Goal: Information Seeking & Learning: Learn about a topic

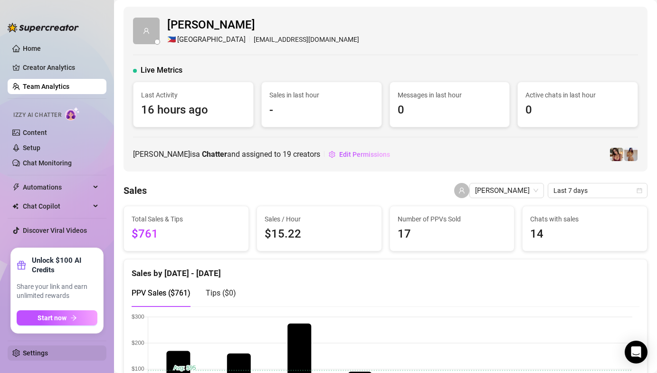
click at [36, 357] on link "Settings" at bounding box center [35, 353] width 25 height 8
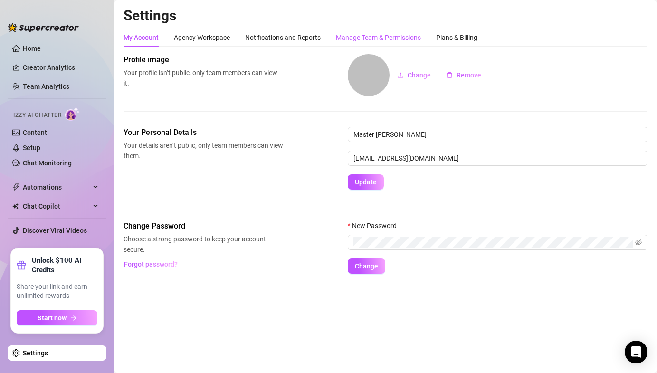
click at [380, 41] on div "Manage Team & Permissions" at bounding box center [378, 37] width 85 height 10
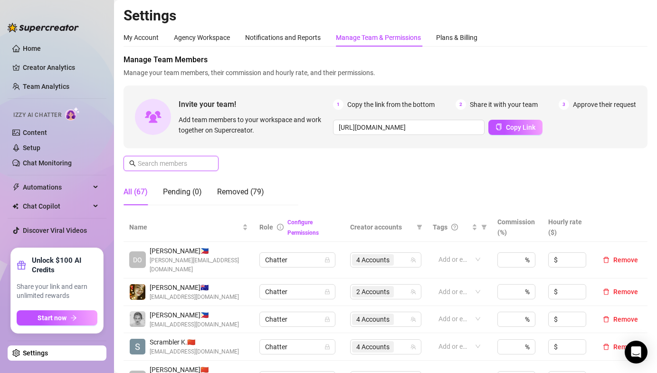
click at [182, 168] on input "text" at bounding box center [171, 163] width 67 height 10
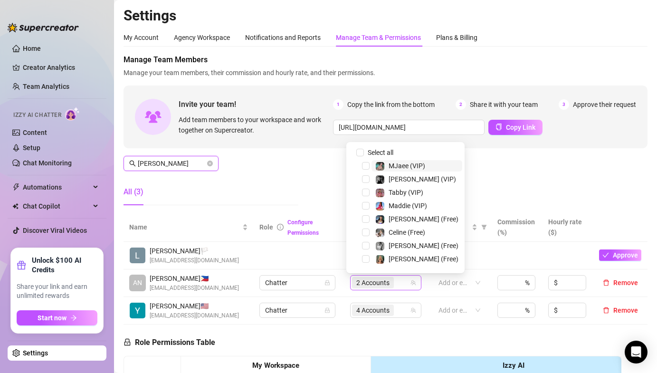
click at [374, 281] on span "2 Accounts" at bounding box center [372, 282] width 33 height 10
type input "Anna"
click at [361, 153] on input "Select all" at bounding box center [360, 153] width 8 height 8
checkbox input "false"
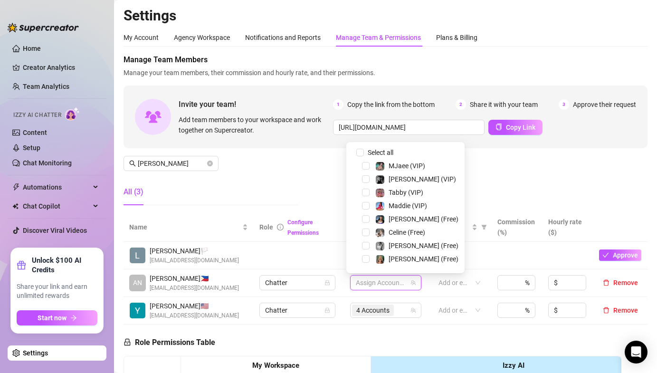
drag, startPoint x: 368, startPoint y: 178, endPoint x: 375, endPoint y: 185, distance: 10.1
click at [368, 178] on span "Select tree node" at bounding box center [366, 179] width 8 height 8
click at [366, 245] on span "Select tree node" at bounding box center [366, 246] width 8 height 8
click at [504, 190] on div "Manage Team Members Manage your team members, their commission and hourly rate,…" at bounding box center [385, 133] width 524 height 159
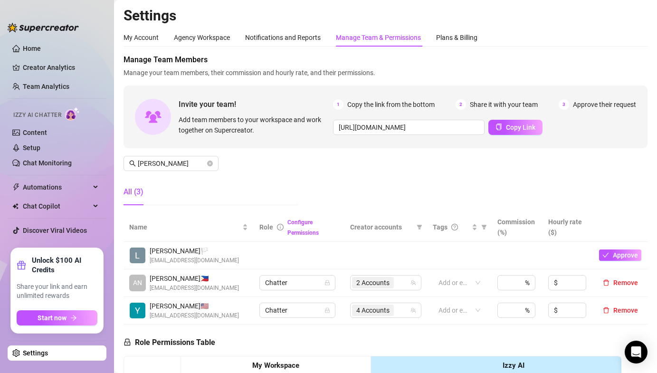
click at [356, 192] on div "Manage Team Members Manage your team members, their commission and hourly rate,…" at bounding box center [385, 133] width 524 height 159
click at [210, 165] on icon "close-circle" at bounding box center [210, 164] width 6 height 6
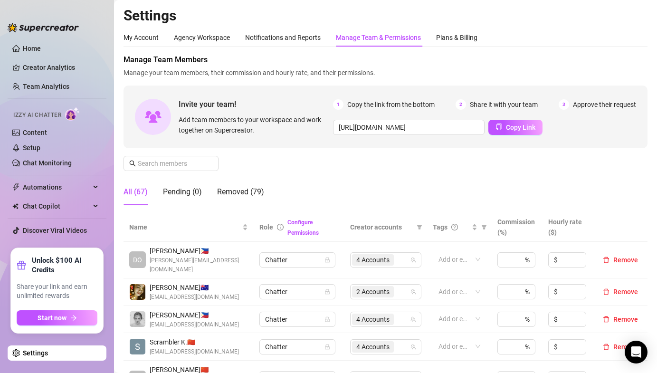
click at [272, 157] on div "Manage Team Members Manage your team members, their commission and hourly rate,…" at bounding box center [385, 133] width 524 height 159
click at [65, 89] on link "Team Analytics" at bounding box center [46, 87] width 47 height 8
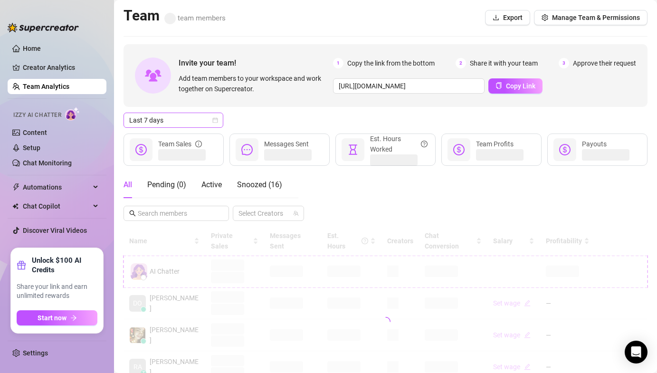
click at [147, 123] on span "Last 7 days" at bounding box center [173, 120] width 88 height 14
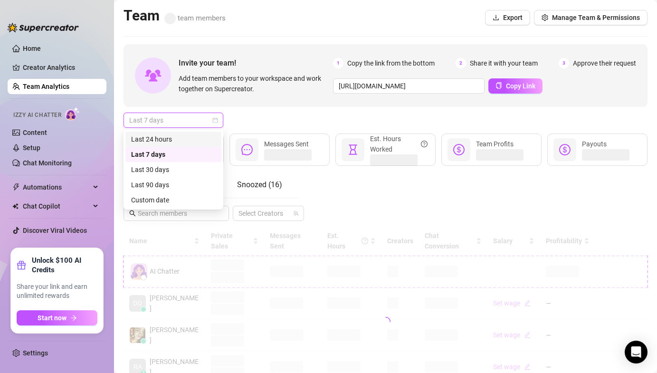
click at [168, 136] on div "Last 24 hours" at bounding box center [173, 139] width 85 height 10
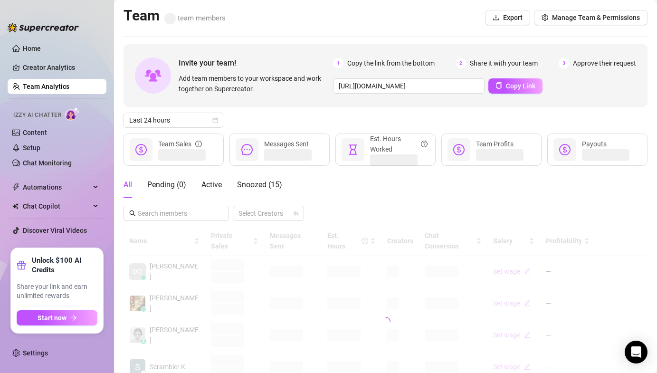
click at [257, 114] on div "Last 24 hours" at bounding box center [385, 120] width 524 height 15
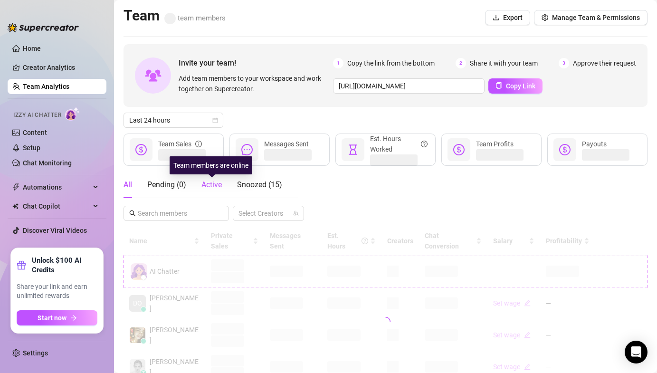
click at [217, 187] on span "Active" at bounding box center [211, 184] width 20 height 9
click at [252, 116] on div "Last 24 hours" at bounding box center [385, 120] width 524 height 15
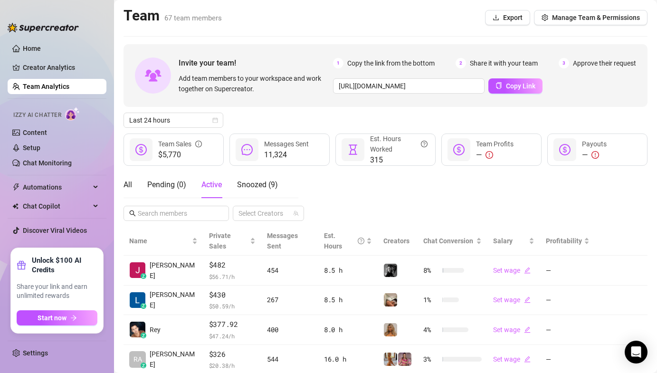
click at [278, 106] on div "Invite your team! Add team members to your workspace and work together on Super…" at bounding box center [385, 311] width 524 height 535
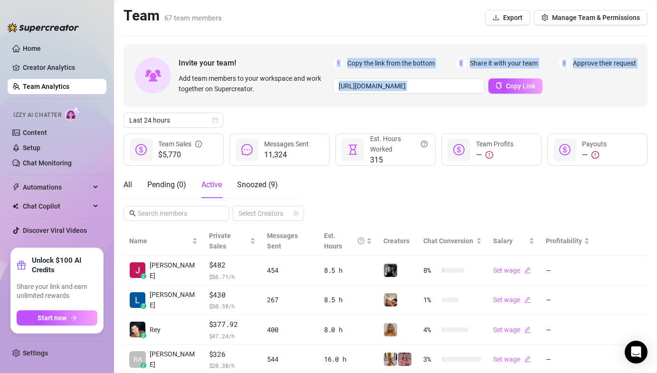
click at [272, 116] on div "Last 24 hours" at bounding box center [385, 120] width 524 height 15
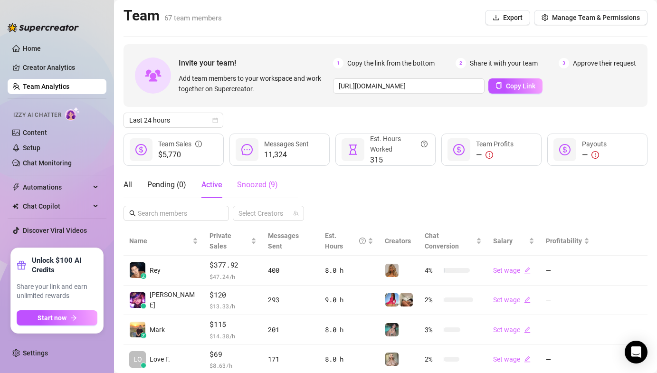
drag, startPoint x: 332, startPoint y: 179, endPoint x: 276, endPoint y: 181, distance: 56.1
click at [332, 180] on div "All Pending ( 0 ) Active Snoozed ( 9 ) Select Creators" at bounding box center [385, 195] width 524 height 49
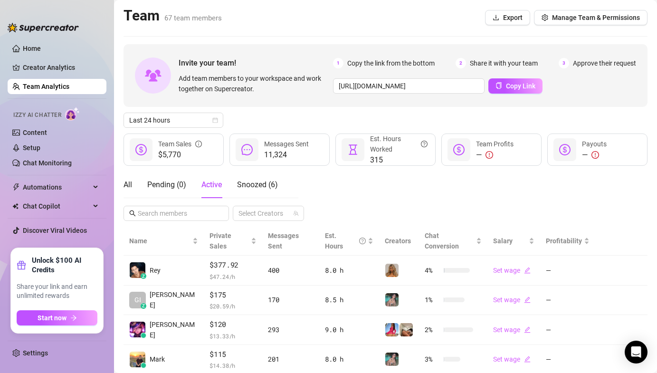
click at [344, 199] on div "All Pending ( 0 ) Active Snoozed ( 6 ) Select Creators" at bounding box center [385, 195] width 524 height 49
click at [343, 199] on div "All Pending ( 0 ) Active Snoozed ( 6 ) Select Creators" at bounding box center [385, 195] width 524 height 49
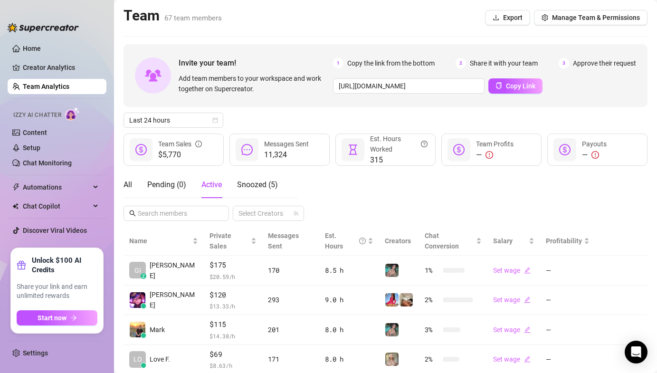
click at [421, 194] on div "All Pending ( 0 ) Active Snoozed ( 5 ) Select Creators" at bounding box center [385, 195] width 524 height 49
click at [368, 186] on div "All Pending ( 0 ) Active Snoozed ( 5 ) Select Creators" at bounding box center [385, 195] width 524 height 49
drag, startPoint x: 640, startPoint y: 205, endPoint x: 617, endPoint y: 221, distance: 28.1
click at [639, 205] on div "All Pending ( 0 ) Active Snoozed ( 4 ) Select Creators" at bounding box center [385, 195] width 524 height 49
click at [60, 164] on link "Chat Monitoring" at bounding box center [47, 163] width 49 height 8
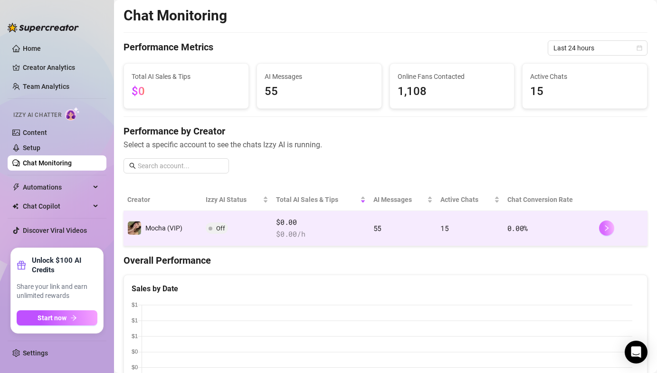
click at [605, 228] on icon "right" at bounding box center [606, 228] width 3 height 6
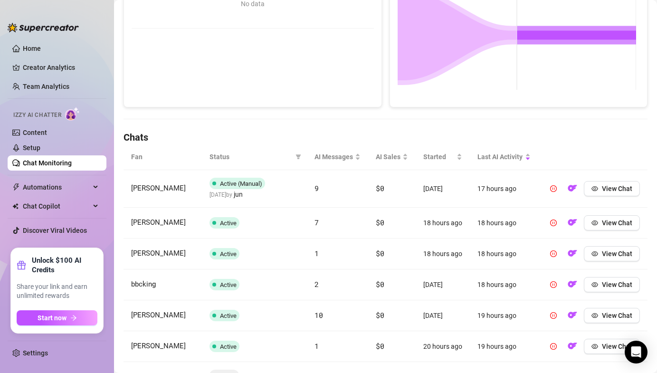
scroll to position [321, 0]
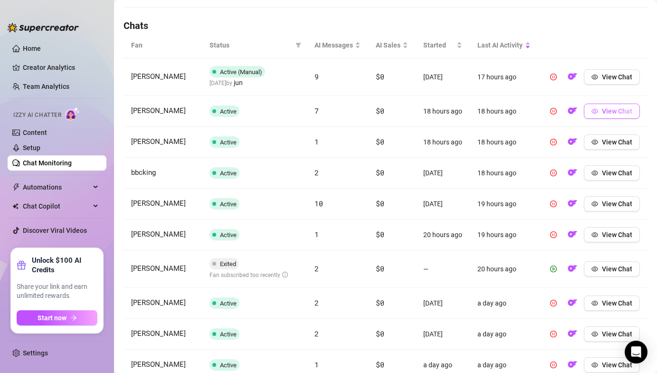
click at [615, 115] on span "View Chat" at bounding box center [617, 111] width 30 height 8
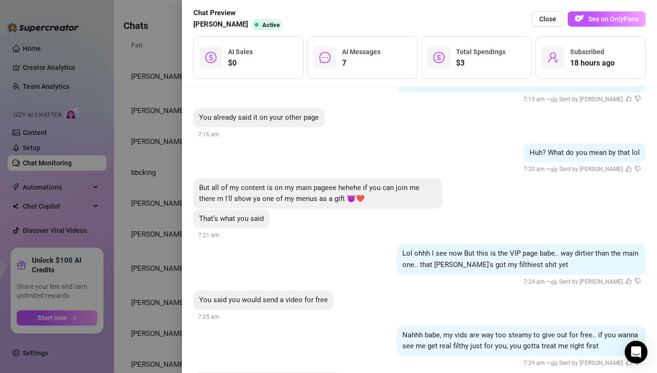
scroll to position [592, 0]
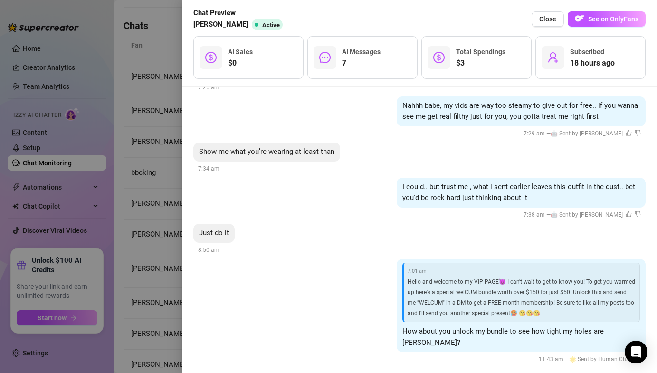
click at [116, 80] on div at bounding box center [328, 186] width 657 height 373
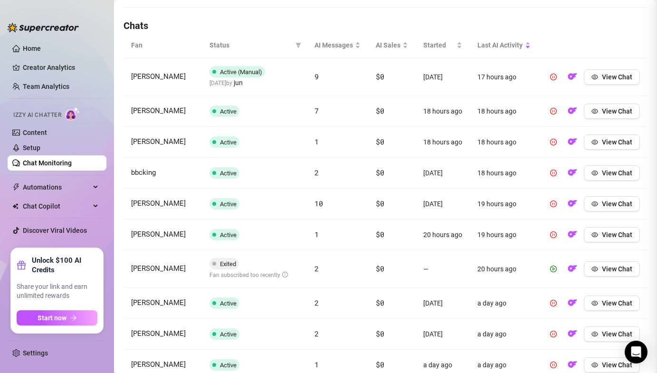
scroll to position [0, 0]
click at [62, 83] on link "Team Analytics" at bounding box center [46, 87] width 47 height 8
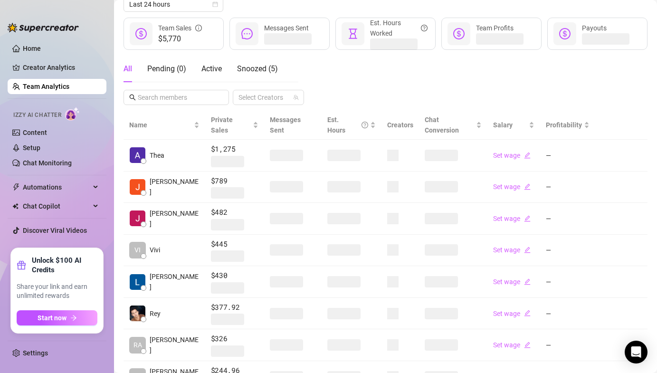
scroll to position [63, 0]
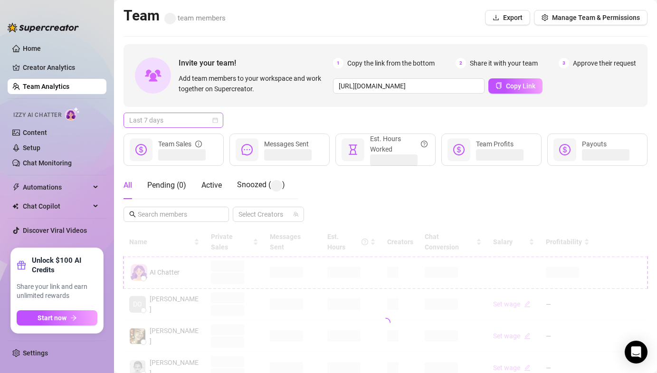
click at [181, 120] on span "Last 7 days" at bounding box center [173, 120] width 88 height 14
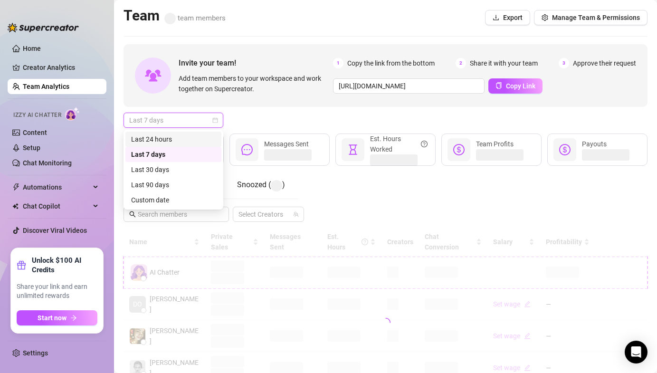
click at [175, 136] on div "Last 24 hours" at bounding box center [173, 139] width 85 height 10
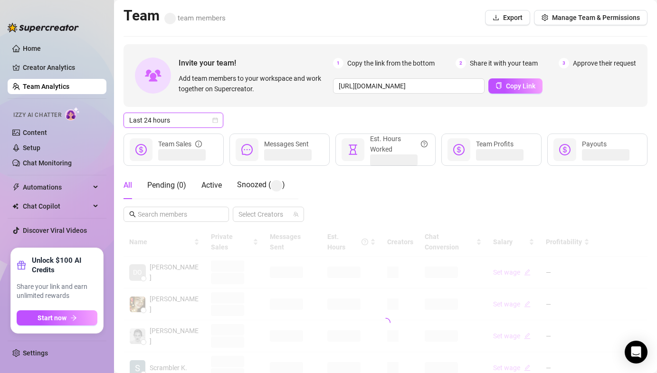
drag, startPoint x: 250, startPoint y: 128, endPoint x: 246, endPoint y: 141, distance: 14.0
click at [251, 127] on div "Invite your team! Add team members to your workspace and work together on Super…" at bounding box center [385, 322] width 524 height 557
click at [217, 187] on span "Active" at bounding box center [211, 184] width 20 height 9
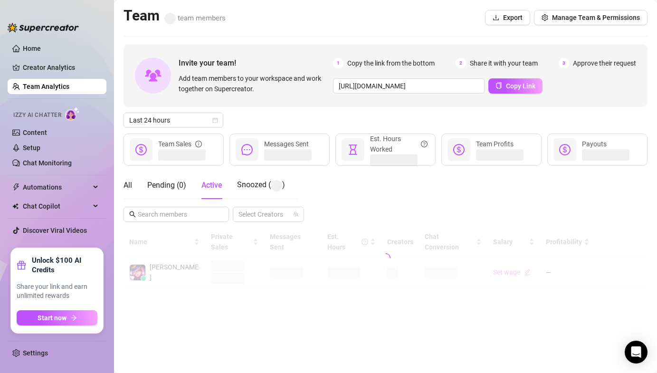
click at [287, 113] on div "Last 24 hours" at bounding box center [385, 120] width 524 height 15
click at [263, 117] on div "Last 24 hours" at bounding box center [385, 120] width 524 height 15
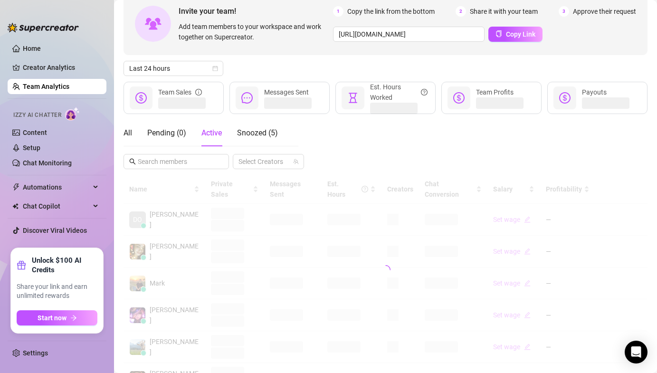
scroll to position [55, 0]
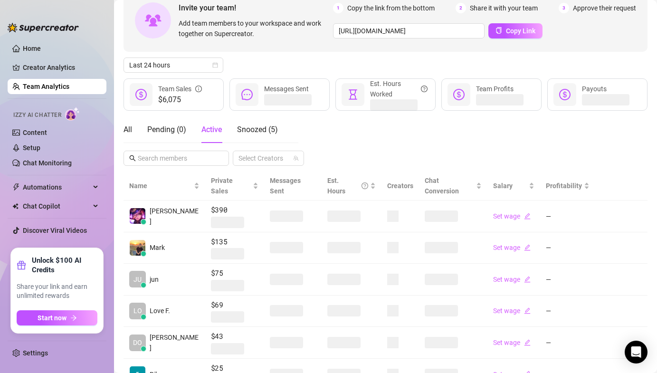
click at [299, 127] on div "All Pending ( 0 ) Active Snoozed ( 5 ) Select Creators" at bounding box center [385, 140] width 524 height 49
click at [322, 124] on div "All Pending ( 0 ) Active Snoozed ( 5 ) Select Creators" at bounding box center [385, 140] width 524 height 49
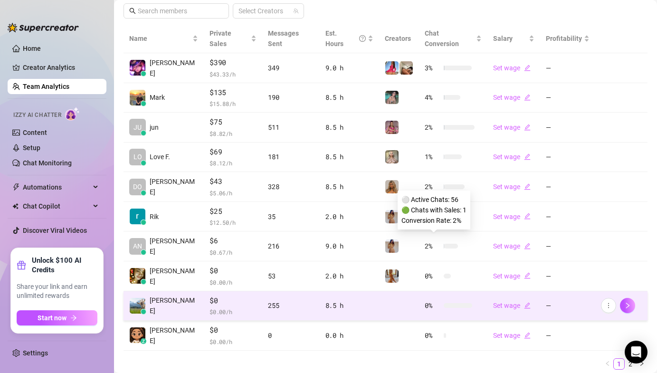
scroll to position [203, 0]
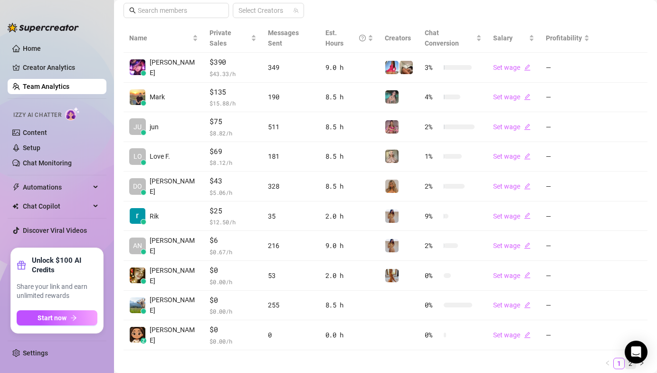
click at [625, 358] on link "2" at bounding box center [630, 363] width 10 height 10
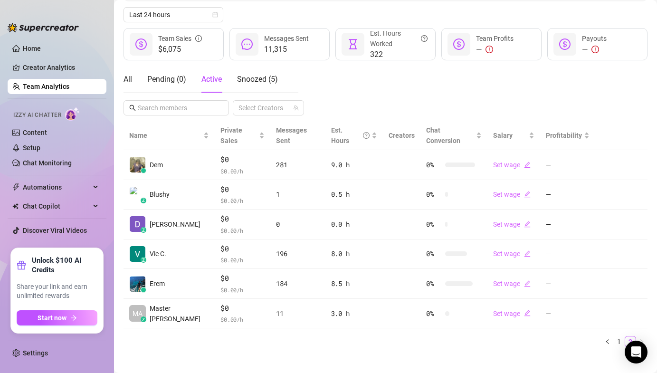
click at [169, 336] on ul "1 2" at bounding box center [385, 341] width 524 height 11
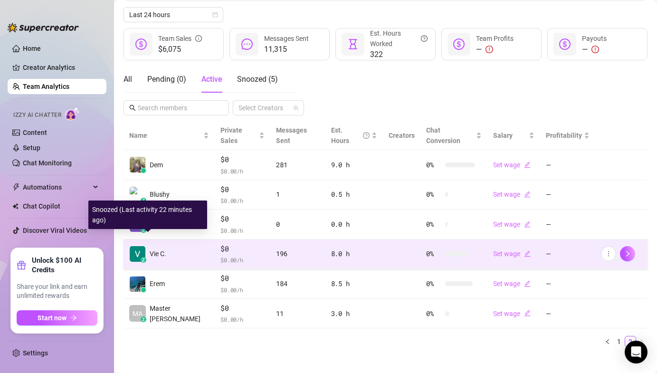
click at [144, 257] on div "z" at bounding box center [144, 260] width 6 height 6
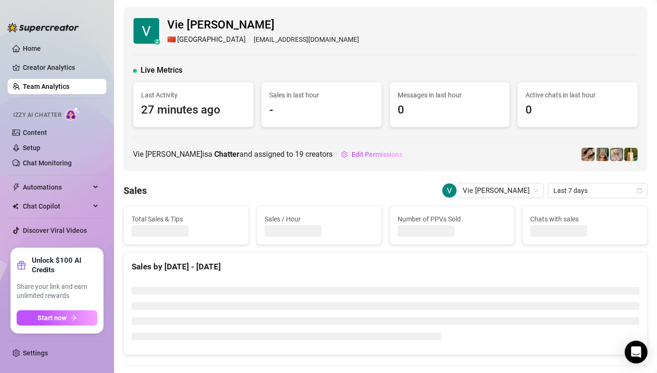
click at [45, 90] on link "Team Analytics" at bounding box center [46, 87] width 47 height 8
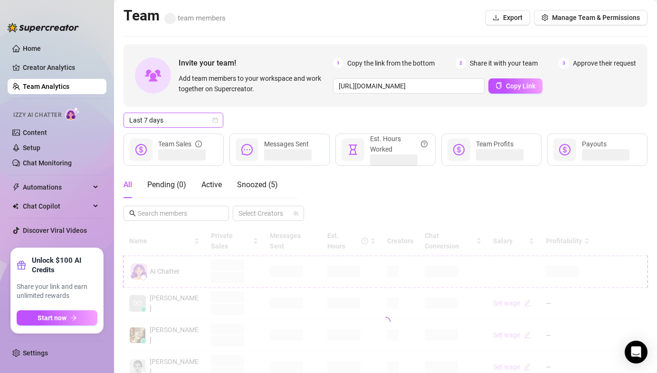
click at [174, 125] on span "Last 7 days" at bounding box center [173, 120] width 88 height 14
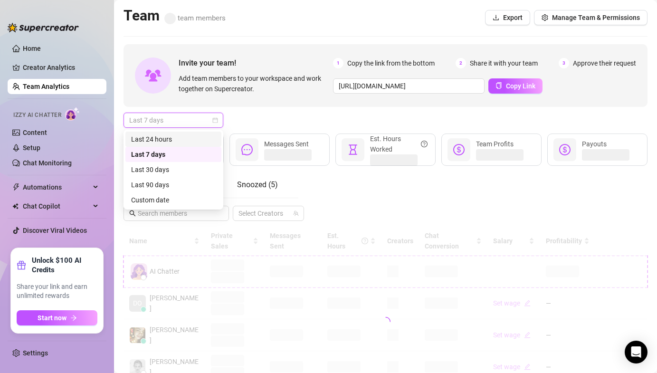
drag, startPoint x: 182, startPoint y: 136, endPoint x: 198, endPoint y: 131, distance: 15.9
click at [182, 136] on div "Last 24 hours" at bounding box center [173, 139] width 85 height 10
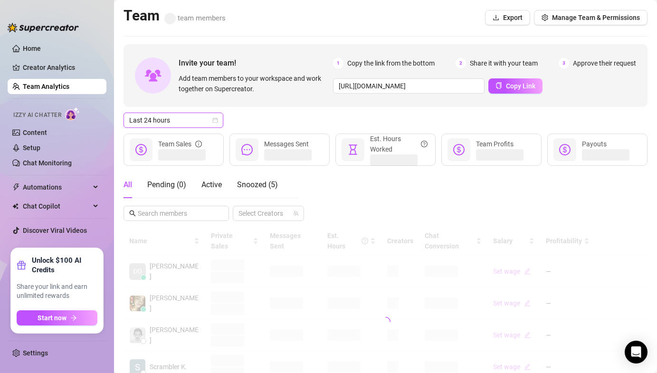
click at [249, 117] on div "Last 24 hours Last 24 hours" at bounding box center [385, 120] width 524 height 15
drag, startPoint x: 209, startPoint y: 187, endPoint x: 226, endPoint y: 169, distance: 25.5
click at [209, 187] on span "Active" at bounding box center [211, 184] width 20 height 9
drag, startPoint x: 248, startPoint y: 123, endPoint x: 177, endPoint y: 123, distance: 70.8
click at [247, 123] on div "Last 24 hours" at bounding box center [385, 120] width 524 height 15
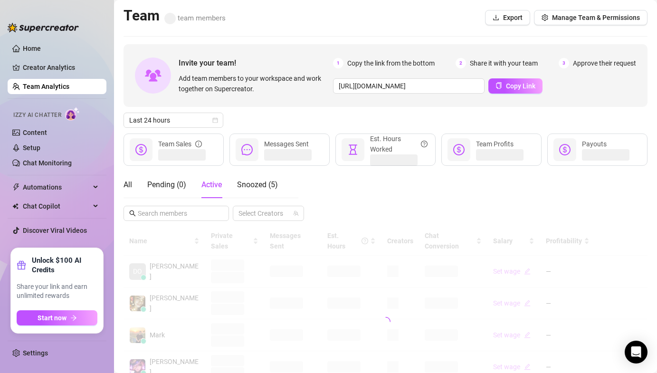
click at [282, 117] on div "Last 24 hours" at bounding box center [385, 120] width 524 height 15
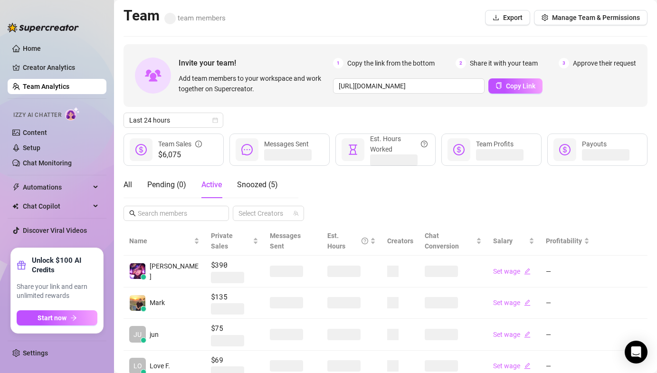
click at [282, 117] on div "Last 24 hours" at bounding box center [385, 120] width 524 height 15
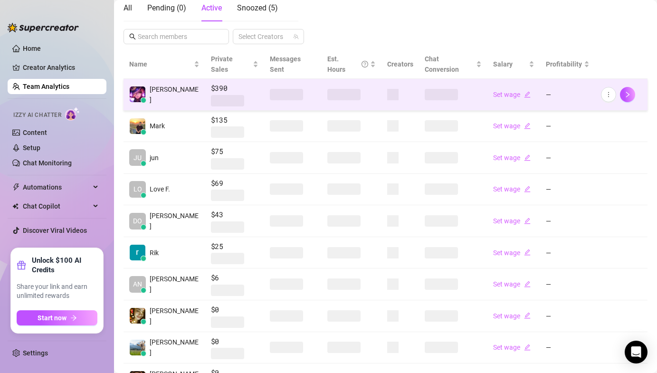
scroll to position [243, 0]
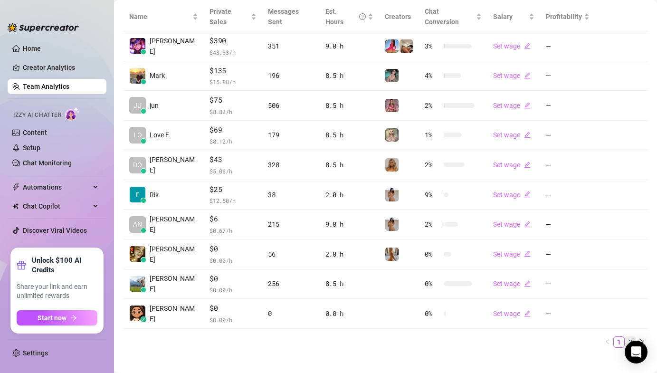
click at [625, 337] on link "2" at bounding box center [630, 342] width 10 height 10
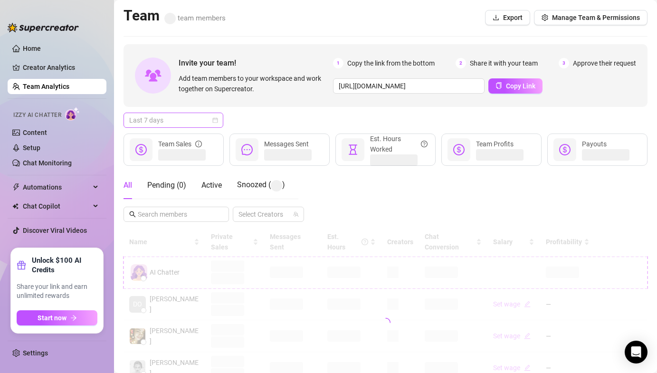
click at [187, 123] on span "Last 7 days" at bounding box center [173, 120] width 88 height 14
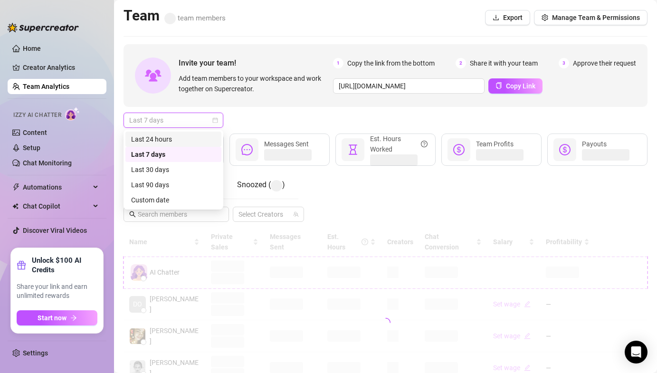
click at [190, 138] on div "Last 24 hours" at bounding box center [173, 139] width 85 height 10
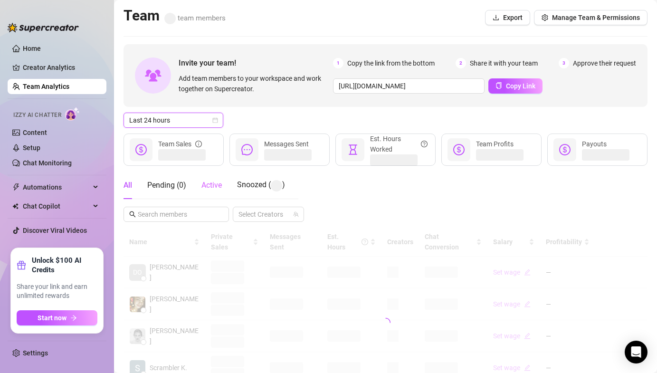
click at [208, 191] on div "Active" at bounding box center [211, 185] width 20 height 28
click at [270, 118] on div "Last 24 hours" at bounding box center [385, 120] width 524 height 15
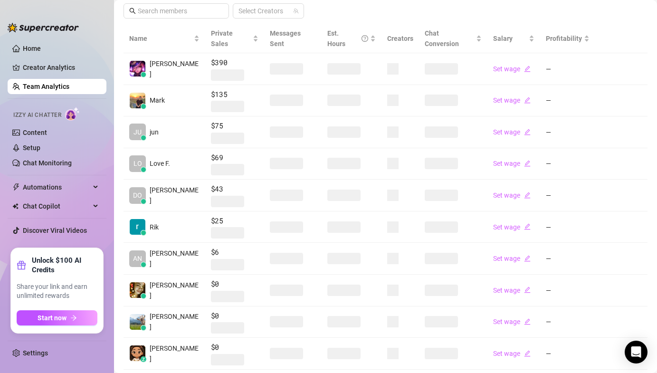
scroll to position [216, 0]
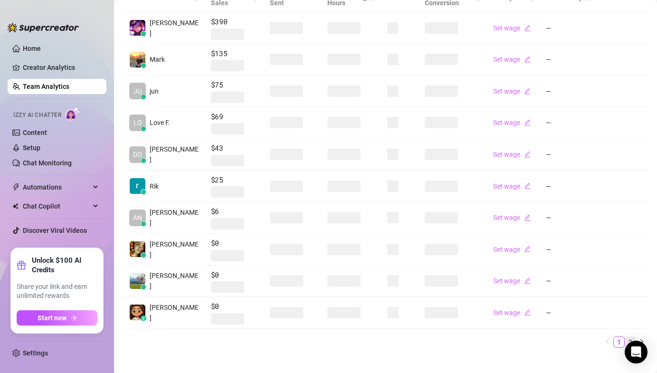
click at [626, 337] on link "2" at bounding box center [630, 342] width 10 height 10
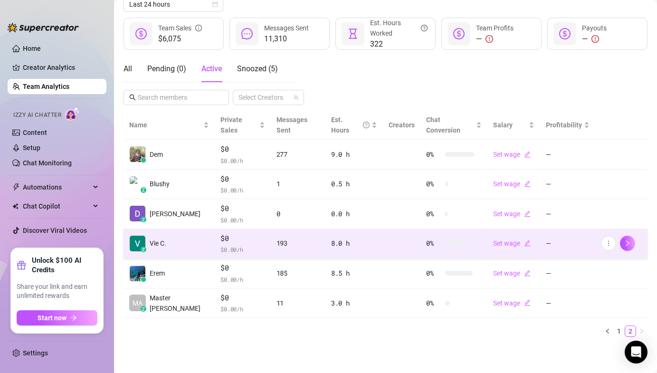
scroll to position [105, 0]
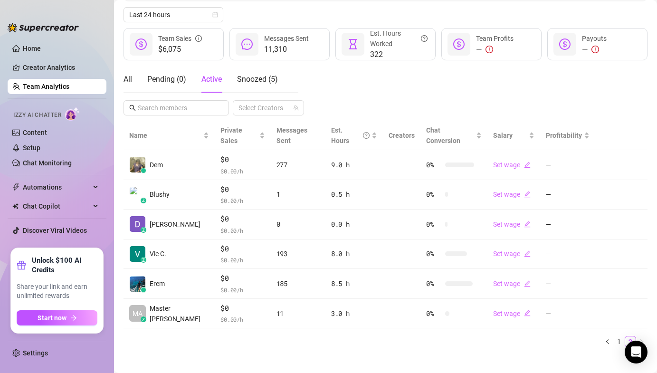
click at [185, 336] on ul "1 2" at bounding box center [385, 341] width 524 height 11
click at [157, 336] on ul "1 2" at bounding box center [385, 341] width 524 height 11
drag, startPoint x: 157, startPoint y: 331, endPoint x: 142, endPoint y: 330, distance: 14.8
click at [142, 336] on ul "1 2" at bounding box center [385, 341] width 524 height 11
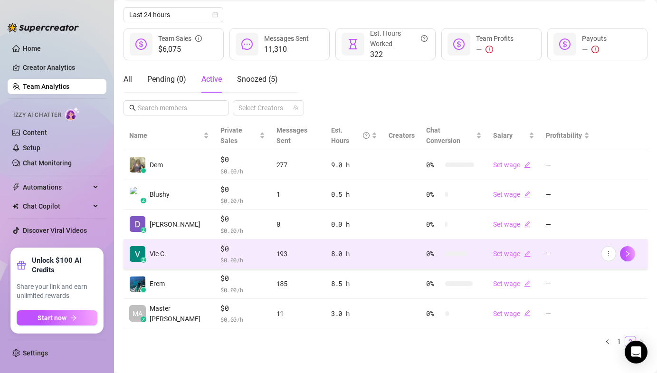
click at [149, 251] on div "z Vie C." at bounding box center [147, 254] width 37 height 17
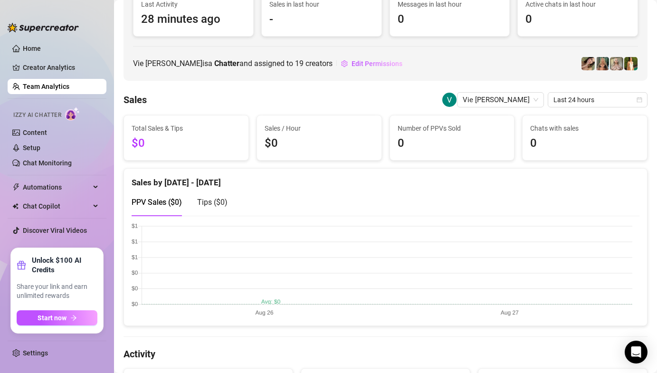
scroll to position [71, 0]
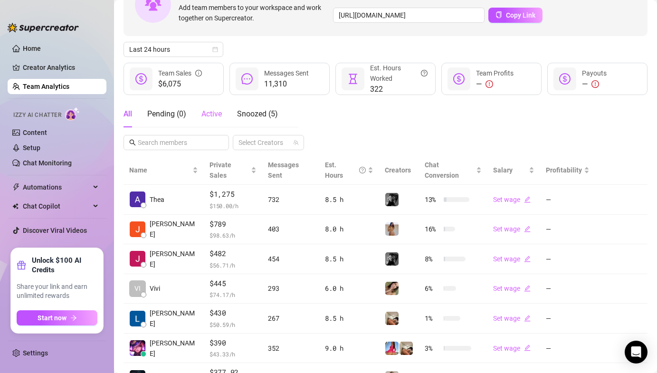
click at [210, 121] on div "Active" at bounding box center [211, 114] width 20 height 27
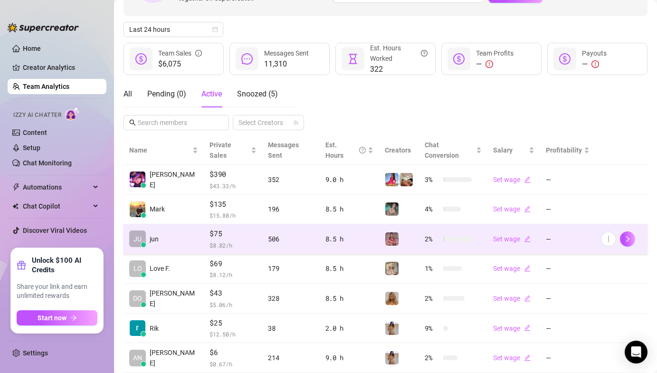
scroll to position [91, 0]
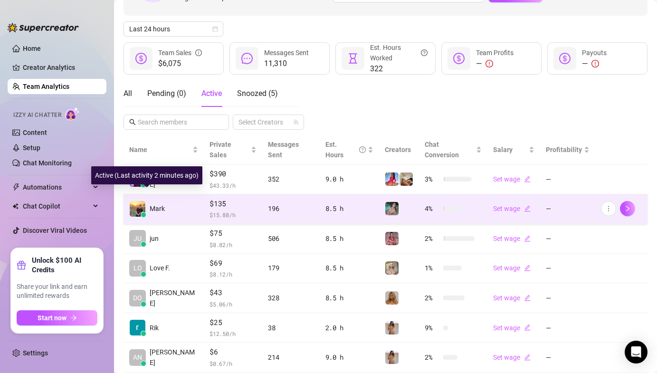
click at [141, 201] on img at bounding box center [138, 209] width 16 height 16
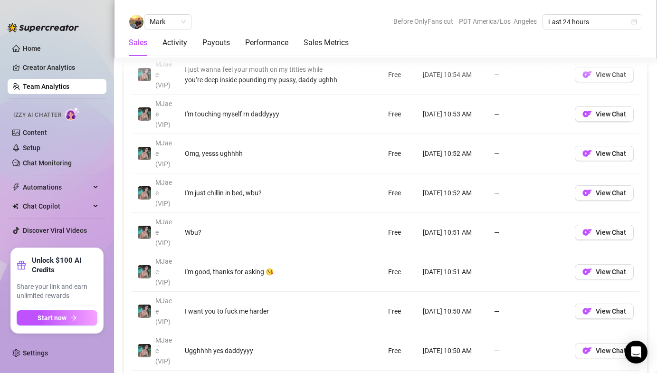
scroll to position [684, 0]
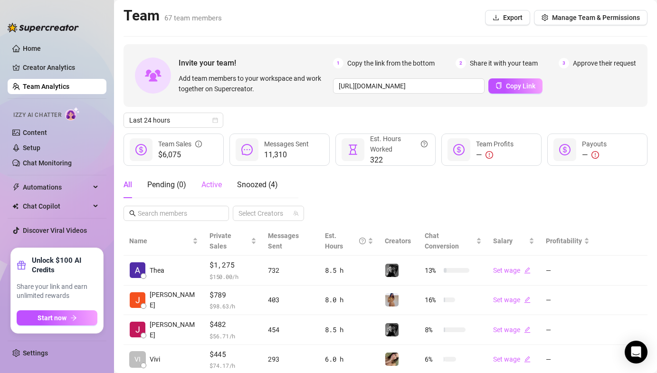
click at [204, 192] on div "Active" at bounding box center [211, 184] width 20 height 27
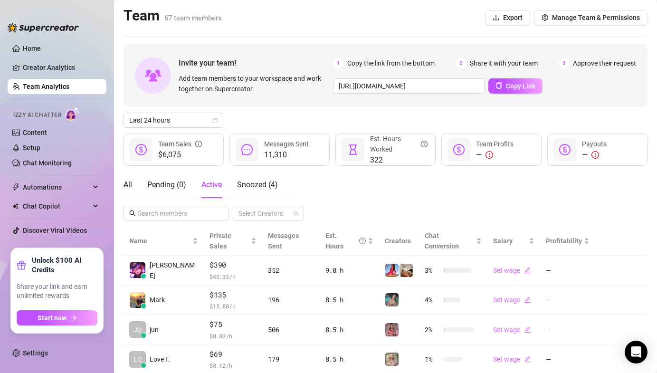
click at [266, 121] on div "Last 24 hours" at bounding box center [385, 120] width 524 height 15
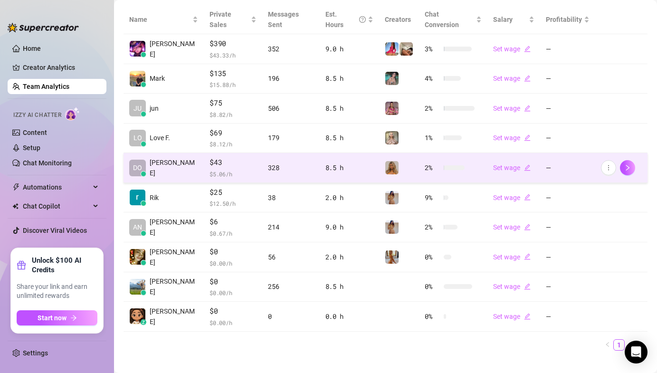
scroll to position [224, 0]
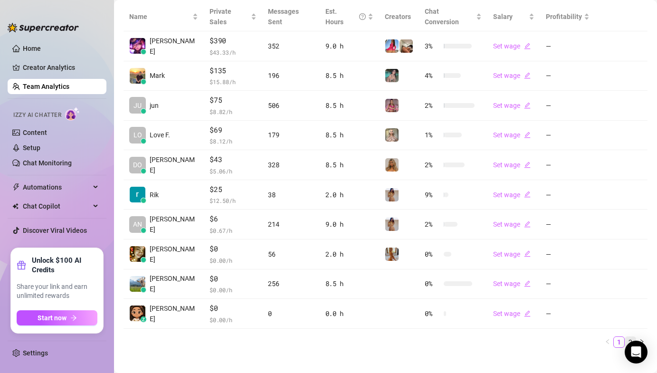
click at [625, 337] on link "2" at bounding box center [630, 342] width 10 height 10
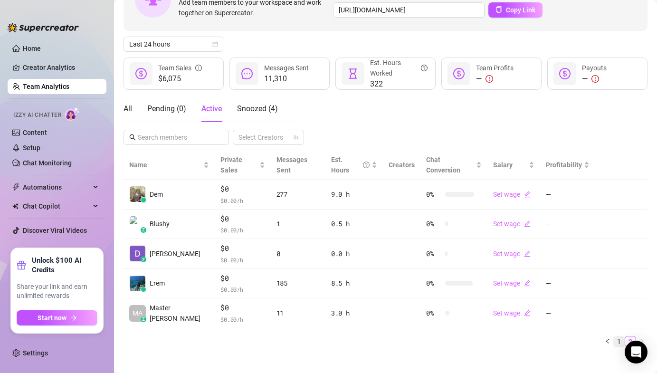
click at [614, 336] on link "1" at bounding box center [619, 341] width 10 height 10
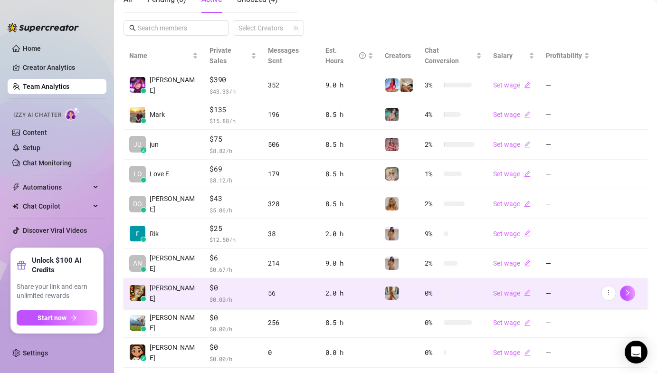
scroll to position [224, 0]
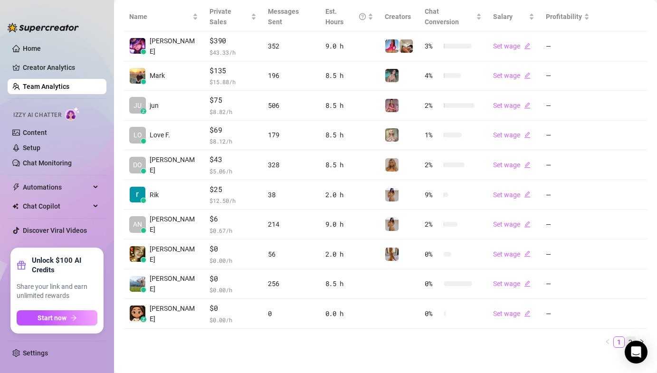
click at [625, 337] on link "2" at bounding box center [630, 342] width 10 height 10
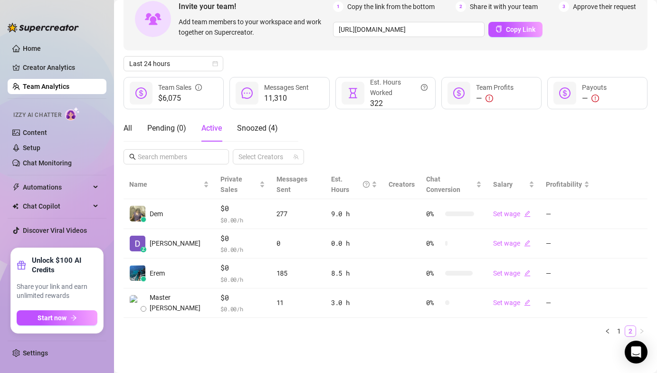
scroll to position [46, 0]
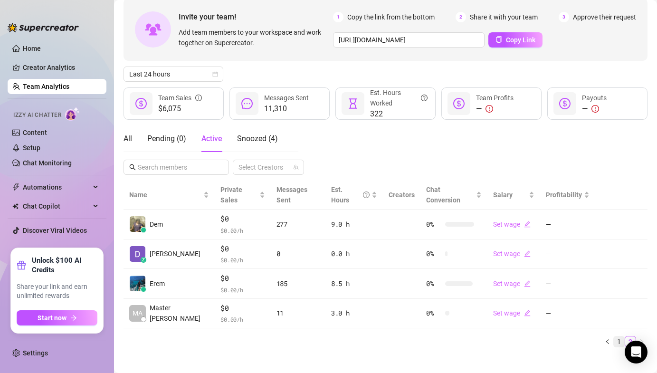
click at [614, 336] on link "1" at bounding box center [619, 341] width 10 height 10
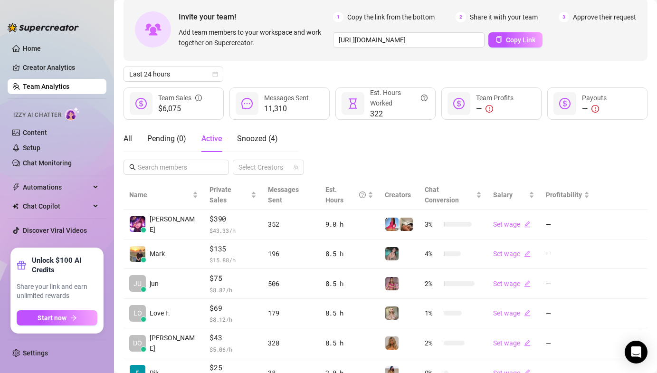
scroll to position [0, 0]
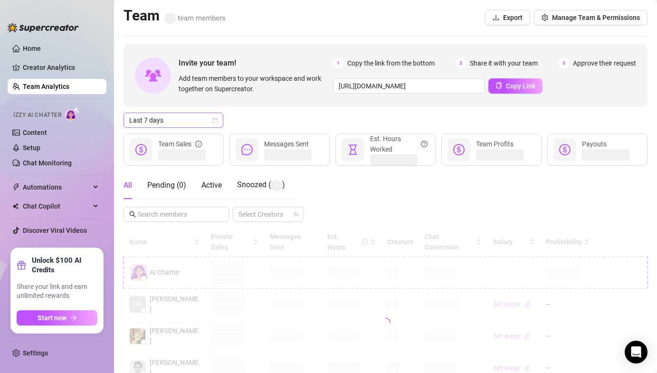
click at [166, 123] on span "Last 7 days" at bounding box center [173, 120] width 88 height 14
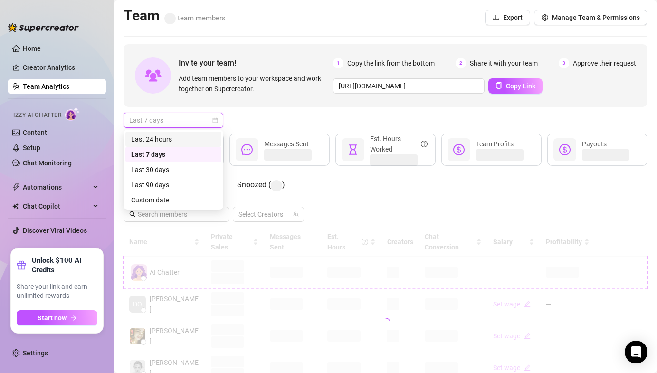
click at [174, 141] on div "Last 24 hours" at bounding box center [173, 139] width 85 height 10
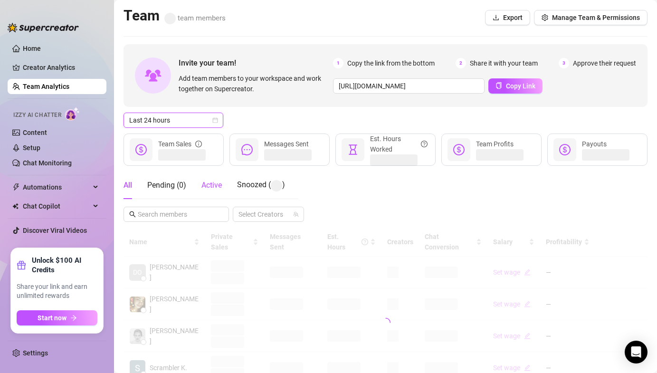
click at [221, 187] on span "Active" at bounding box center [211, 184] width 20 height 9
click at [294, 109] on div "Invite your team! Add team members to your workspace and work together on Super…" at bounding box center [385, 166] width 524 height 244
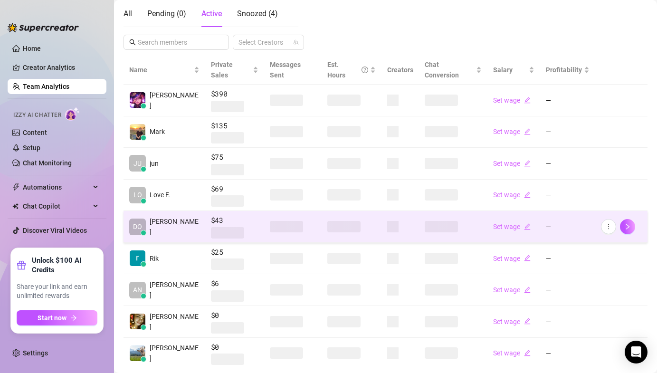
scroll to position [243, 0]
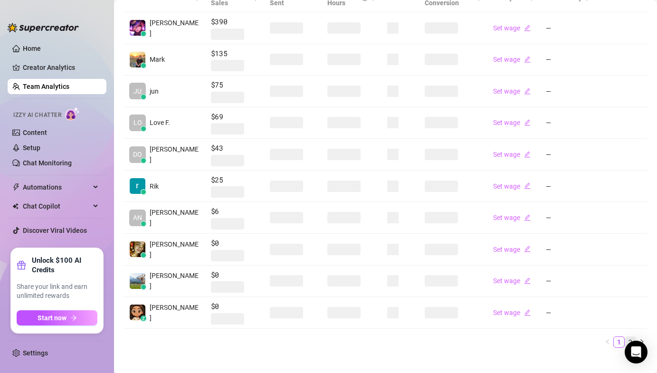
click at [625, 337] on link "2" at bounding box center [630, 342] width 10 height 10
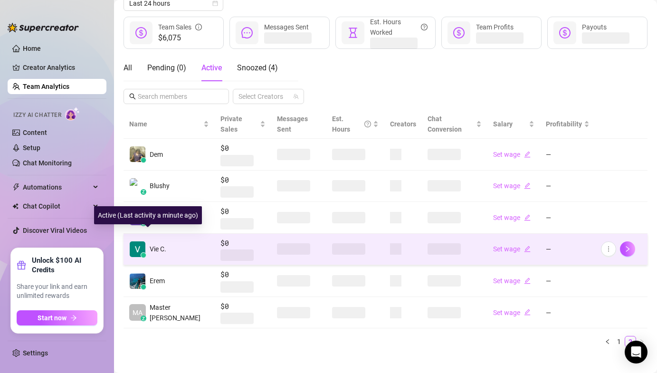
click at [142, 241] on img at bounding box center [138, 249] width 16 height 16
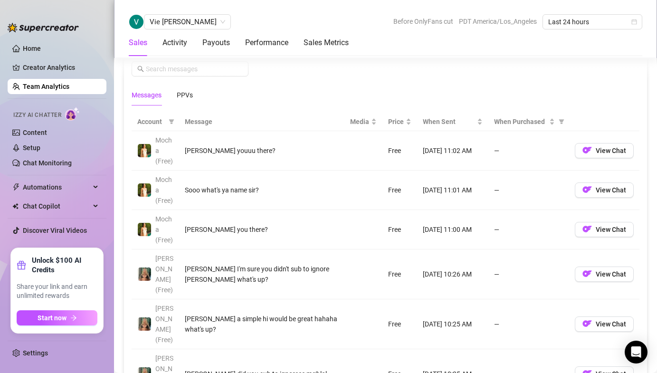
scroll to position [548, 0]
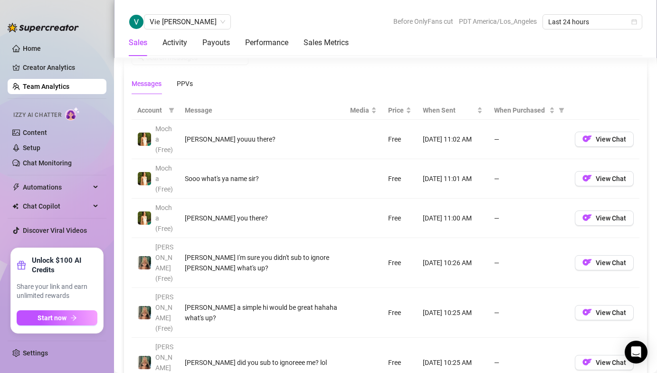
drag, startPoint x: 441, startPoint y: 252, endPoint x: 435, endPoint y: 250, distance: 6.5
click at [470, 250] on td "[DATE] 10:26 AM" at bounding box center [452, 263] width 71 height 50
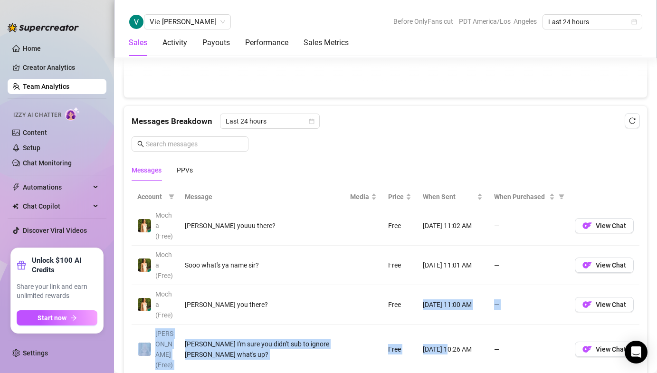
drag, startPoint x: 440, startPoint y: 253, endPoint x: 469, endPoint y: 285, distance: 42.4
click at [466, 287] on td "[DATE] 11:00 AM" at bounding box center [452, 304] width 71 height 39
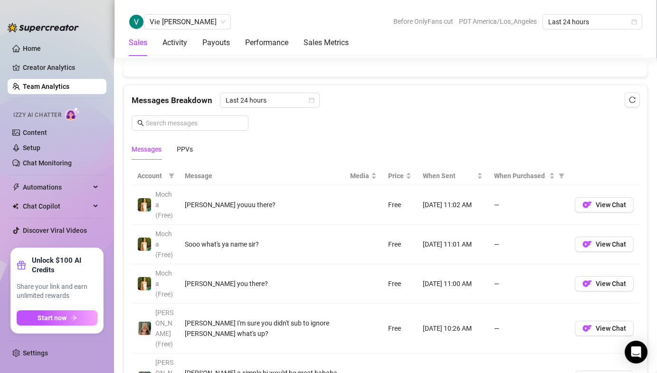
scroll to position [645, 0]
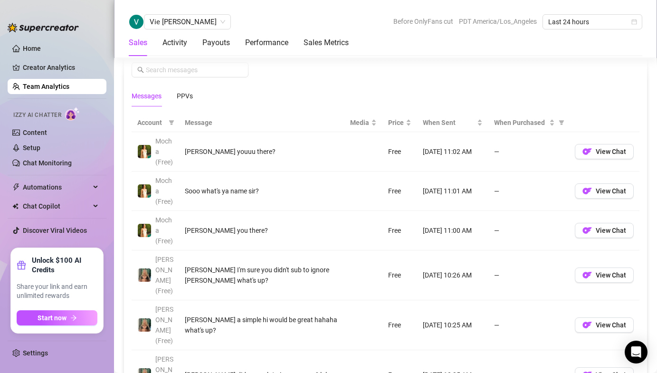
click at [465, 268] on td "[DATE] 10:26 AM" at bounding box center [452, 275] width 71 height 50
drag, startPoint x: 442, startPoint y: 264, endPoint x: 462, endPoint y: 266, distance: 19.6
click at [467, 268] on td "[DATE] 10:26 AM" at bounding box center [452, 275] width 71 height 50
click at [459, 265] on td "[DATE] 10:26 AM" at bounding box center [452, 275] width 71 height 50
drag, startPoint x: 440, startPoint y: 231, endPoint x: 479, endPoint y: 235, distance: 38.7
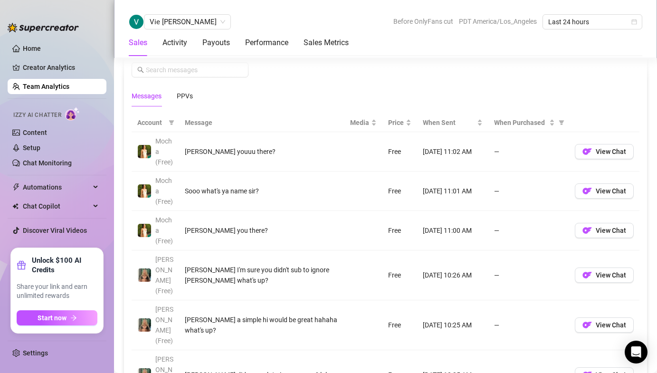
click at [479, 235] on td "[DATE] 11:00 AM" at bounding box center [452, 230] width 71 height 39
click at [455, 233] on td "[DATE] 11:00 AM" at bounding box center [452, 230] width 71 height 39
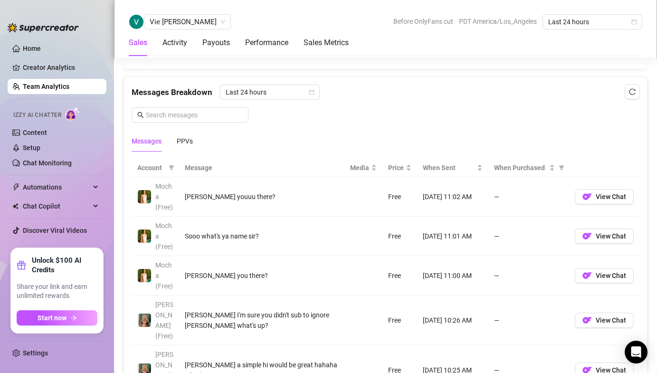
scroll to position [585, 0]
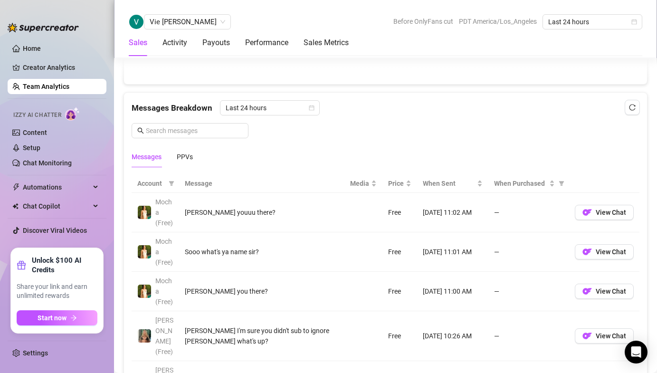
click at [392, 120] on div "Messages Breakdown Last 24 hours Messages PPVs" at bounding box center [386, 133] width 508 height 67
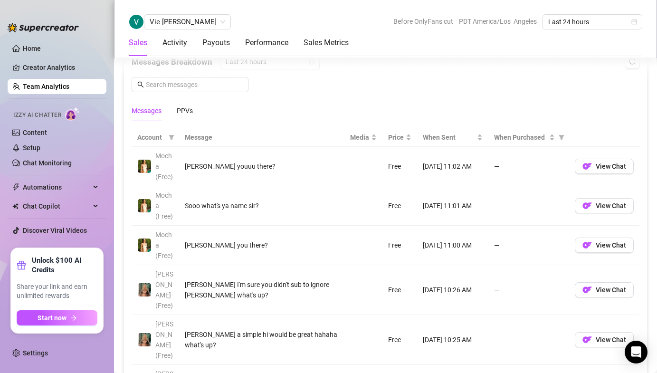
scroll to position [671, 0]
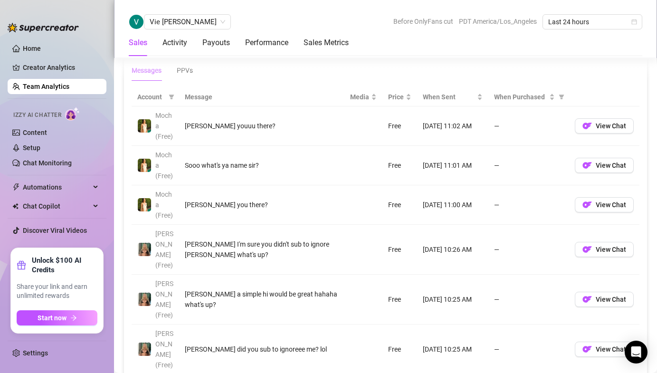
click at [476, 190] on td "[DATE] 11:00 AM" at bounding box center [452, 204] width 71 height 39
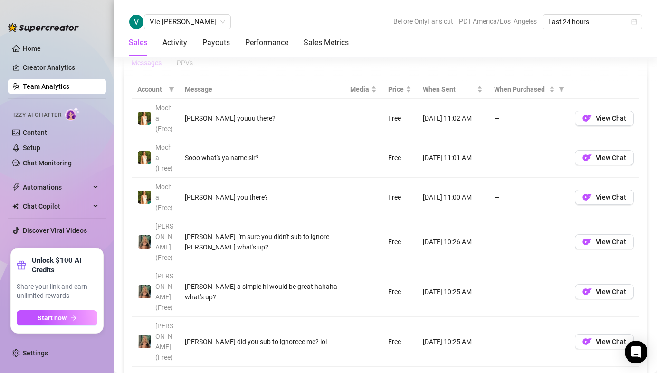
scroll to position [691, 0]
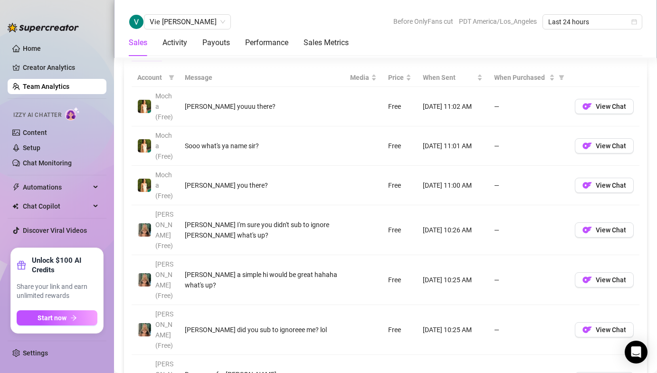
drag, startPoint x: 414, startPoint y: 185, endPoint x: 469, endPoint y: 186, distance: 55.1
click at [473, 188] on tr "Mocha (Free) [PERSON_NAME] you there? Free [DATE] 11:00 AM — View Chat" at bounding box center [386, 185] width 508 height 39
click at [446, 171] on td "[DATE] 11:00 AM" at bounding box center [452, 185] width 71 height 39
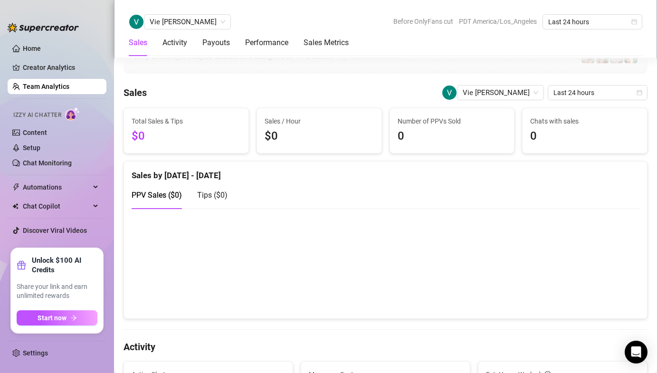
scroll to position [0, 0]
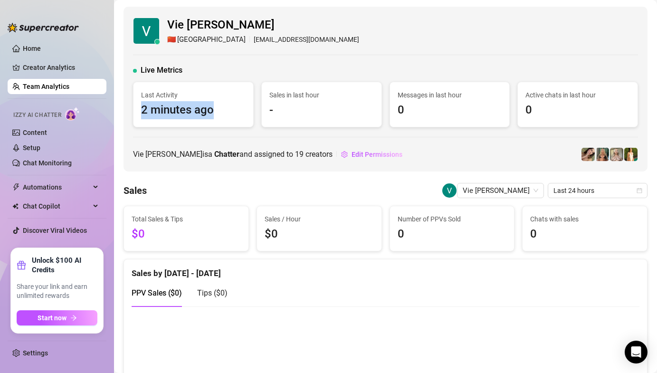
drag, startPoint x: 142, startPoint y: 110, endPoint x: 239, endPoint y: 112, distance: 96.9
click at [239, 112] on div "Last Activity 2 minutes ago" at bounding box center [193, 104] width 120 height 45
click at [168, 107] on span "2 minutes ago" at bounding box center [193, 110] width 104 height 18
drag, startPoint x: 131, startPoint y: 110, endPoint x: 234, endPoint y: 112, distance: 103.6
click at [234, 112] on div "Last Activity 2 minutes ago" at bounding box center [193, 105] width 128 height 46
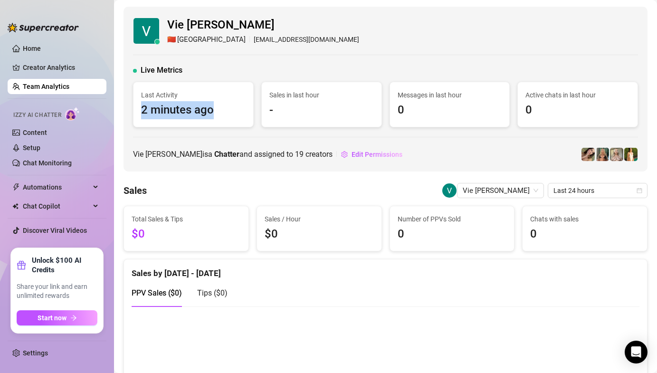
click at [206, 109] on span "2 minutes ago" at bounding box center [193, 110] width 104 height 18
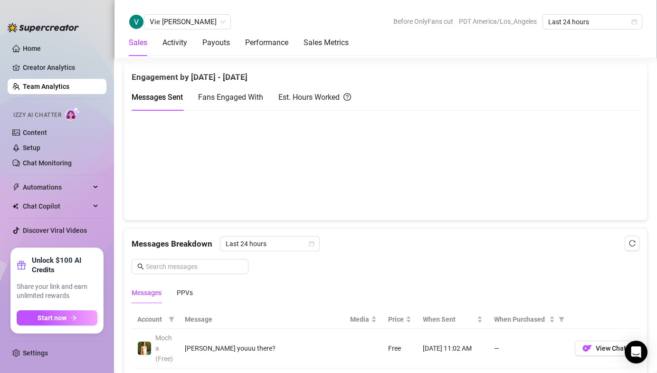
scroll to position [646, 0]
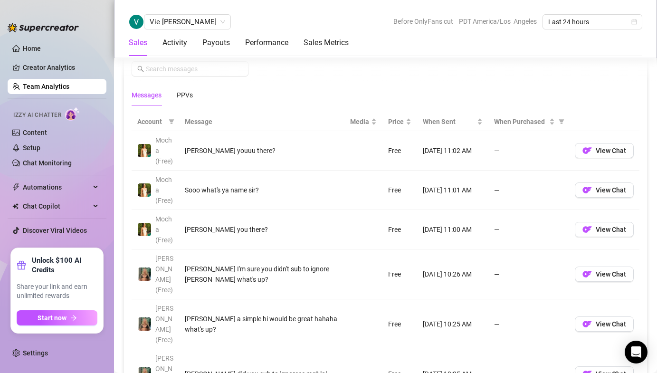
click at [58, 88] on link "Team Analytics" at bounding box center [46, 87] width 47 height 8
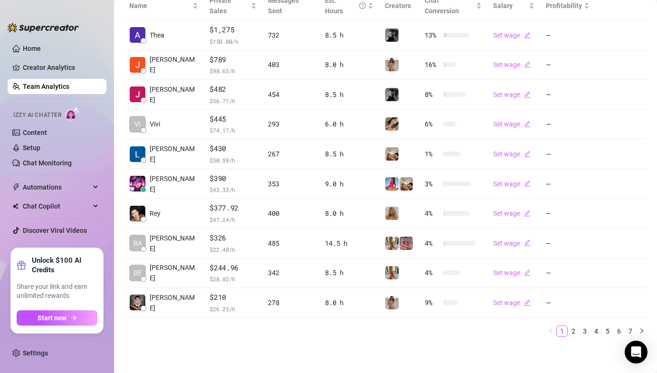
scroll to position [224, 0]
